Goal: Find specific page/section: Find specific page/section

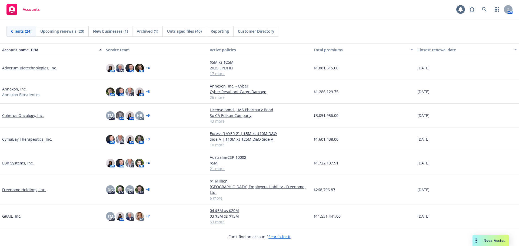
click at [22, 164] on link "EBR Systems, Inc." at bounding box center [18, 163] width 32 height 6
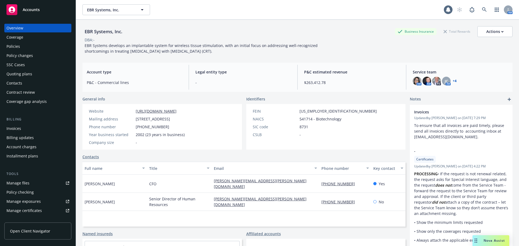
click at [27, 73] on div "Quoting plans" at bounding box center [19, 74] width 26 height 9
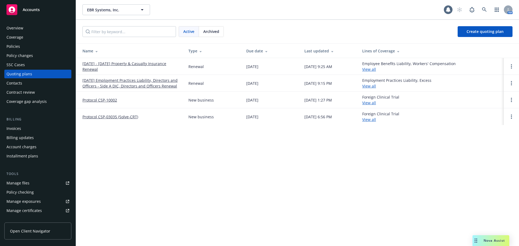
click at [95, 63] on link "[DATE] - [DATE] Property & Casualty Insurance Renewal" at bounding box center [130, 66] width 97 height 11
